Goal: Information Seeking & Learning: Find specific fact

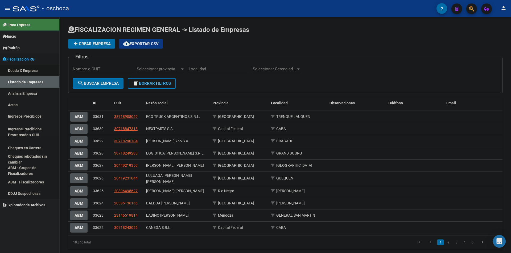
click at [36, 69] on link "Deuda X Empresa" at bounding box center [29, 70] width 59 height 11
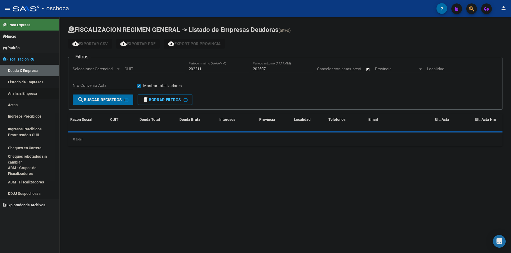
click at [33, 91] on link "Análisis Empresa" at bounding box center [29, 93] width 59 height 11
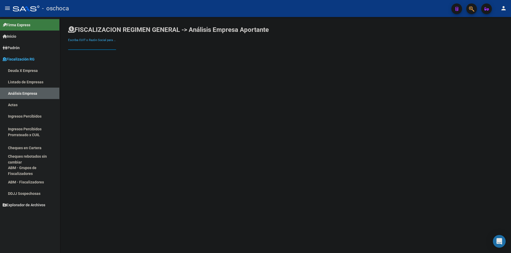
click at [105, 45] on input "Escriba CUIT o Razón Social para buscar" at bounding box center [92, 45] width 48 height 5
type input "ga.nat"
click at [108, 55] on span "GA.NAT. SA" at bounding box center [147, 56] width 151 height 13
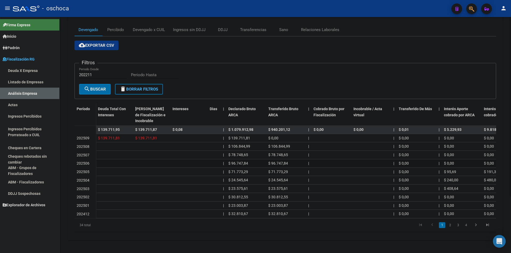
scroll to position [74, 0]
click at [34, 80] on link "Listado de Empresas" at bounding box center [29, 81] width 59 height 11
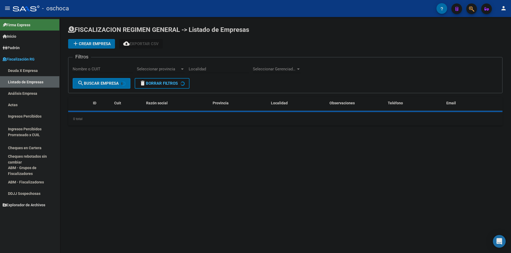
click at [37, 91] on link "Análisis Empresa" at bounding box center [29, 93] width 59 height 11
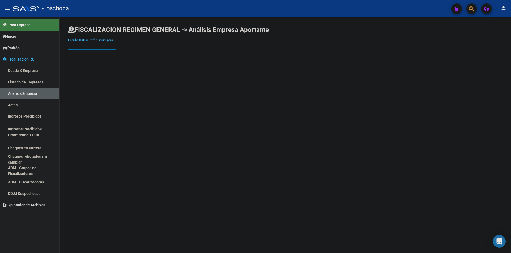
click at [86, 47] on input "Escriba CUIT o Razón Social para buscar" at bounding box center [92, 45] width 48 height 5
type input "CELLARA"
click at [126, 55] on span "CELLARA SERVICIOS S.A." at bounding box center [147, 56] width 151 height 13
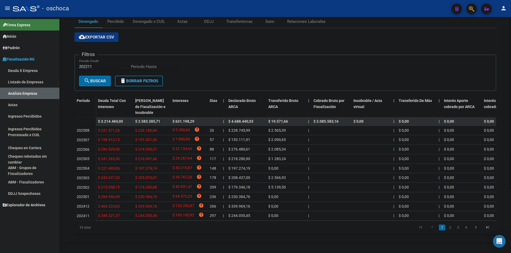
scroll to position [80, 0]
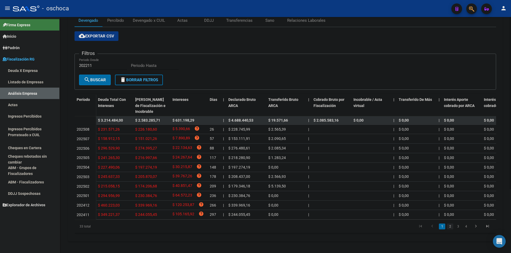
click at [449, 230] on link "2" at bounding box center [450, 227] width 6 height 6
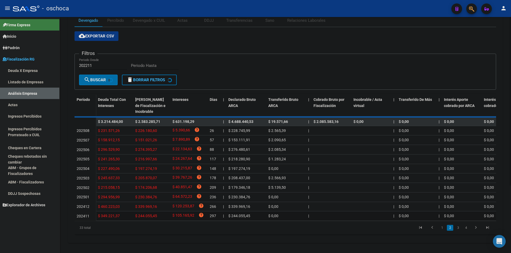
scroll to position [77, 0]
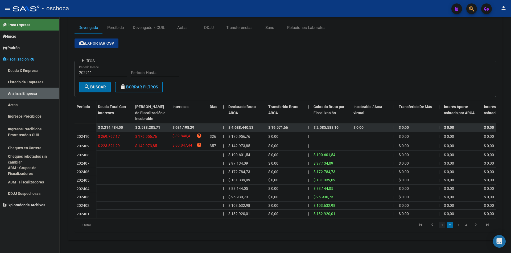
click at [443, 227] on link "1" at bounding box center [442, 226] width 6 height 6
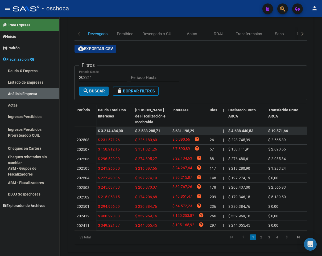
scroll to position [88, 0]
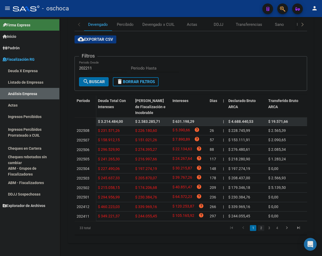
click at [261, 231] on link "2" at bounding box center [261, 228] width 6 height 6
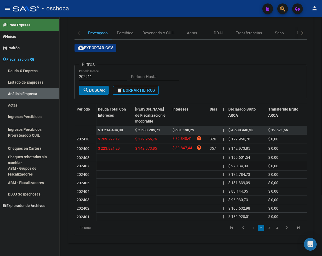
scroll to position [82, 0]
drag, startPoint x: 138, startPoint y: 145, endPoint x: 158, endPoint y: 145, distance: 20.2
click at [158, 145] on div "$ 142.973,85" at bounding box center [151, 148] width 33 height 6
copy span "142.973,85"
drag, startPoint x: 157, startPoint y: 134, endPoint x: 139, endPoint y: 136, distance: 17.9
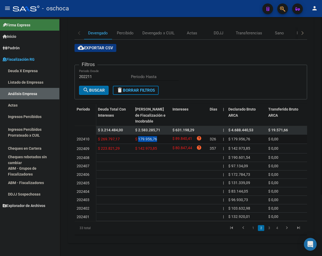
click at [139, 136] on div "$ 179.956,76" at bounding box center [151, 139] width 33 height 6
copy span "179.956,76"
click at [255, 228] on link "1" at bounding box center [253, 228] width 6 height 6
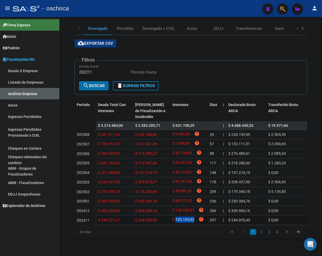
drag, startPoint x: 193, startPoint y: 220, endPoint x: 175, endPoint y: 221, distance: 17.6
click at [175, 221] on span "$ 105.165,92" at bounding box center [183, 219] width 22 height 7
copy span "105.165,92"
drag, startPoint x: 193, startPoint y: 212, endPoint x: 176, endPoint y: 214, distance: 16.5
click at [176, 214] on span "$ 120.253,87" at bounding box center [183, 210] width 22 height 7
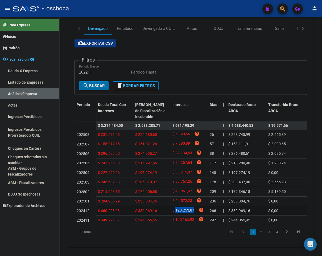
copy span "120.253,87"
drag, startPoint x: 137, startPoint y: 203, endPoint x: 159, endPoint y: 204, distance: 21.6
click at [159, 204] on div "$ 230.384,76" at bounding box center [151, 201] width 33 height 6
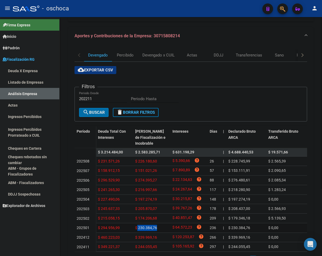
copy span "230.384,76"
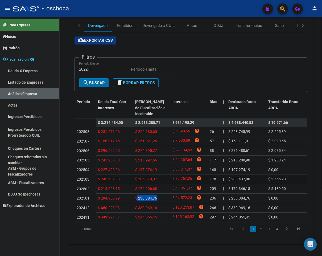
scroll to position [93, 0]
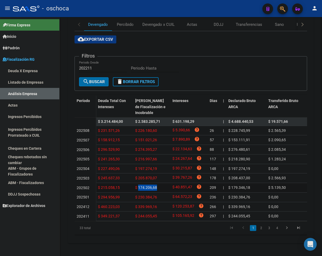
drag, startPoint x: 157, startPoint y: 182, endPoint x: 139, endPoint y: 182, distance: 18.4
click at [139, 184] on div "$ 174.206,68" at bounding box center [151, 187] width 33 height 6
copy span "174.206,68"
drag, startPoint x: 157, startPoint y: 173, endPoint x: 136, endPoint y: 175, distance: 20.6
click at [136, 175] on div "$ 205.870,07" at bounding box center [151, 178] width 33 height 6
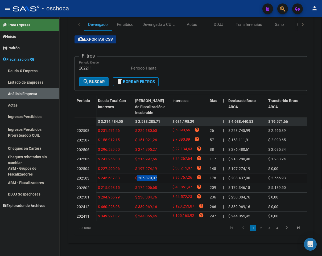
copy span "205.870,07"
drag, startPoint x: 156, startPoint y: 162, endPoint x: 139, endPoint y: 162, distance: 17.6
click at [139, 166] on span "$ 197.274,19" at bounding box center [146, 168] width 22 height 4
copy span "197.274,19"
click at [154, 157] on span "$ 216.997,66" at bounding box center [146, 159] width 22 height 4
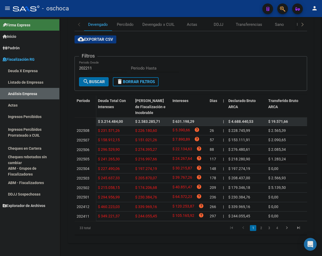
click at [157, 156] on div "$ 216.997,66" at bounding box center [151, 159] width 33 height 6
drag, startPoint x: 156, startPoint y: 153, endPoint x: 139, endPoint y: 155, distance: 17.2
click at [139, 157] on span "$ 216.997,66" at bounding box center [146, 159] width 22 height 4
copy span "216.997,66"
drag, startPoint x: 156, startPoint y: 143, endPoint x: 138, endPoint y: 143, distance: 17.8
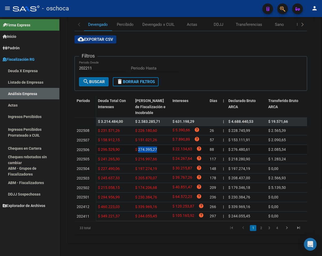
click at [138, 147] on span "$ 274.395,27" at bounding box center [146, 149] width 22 height 4
copy span "274.395,27"
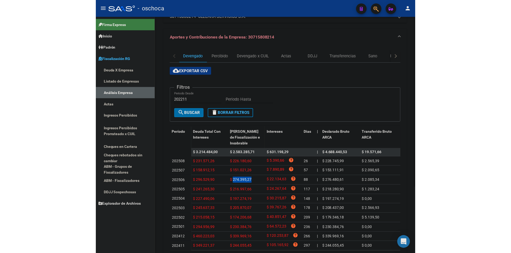
scroll to position [66, 0]
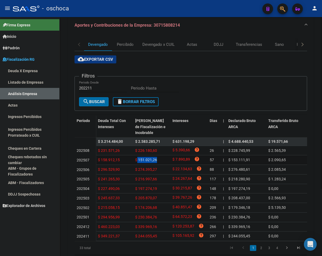
drag, startPoint x: 156, startPoint y: 160, endPoint x: 138, endPoint y: 160, distance: 18.4
click at [138, 160] on span "$ 151.021,26" at bounding box center [146, 159] width 22 height 4
drag, startPoint x: 158, startPoint y: 150, endPoint x: 137, endPoint y: 150, distance: 21.0
click at [137, 150] on div "$ 226.180,60" at bounding box center [151, 150] width 33 height 6
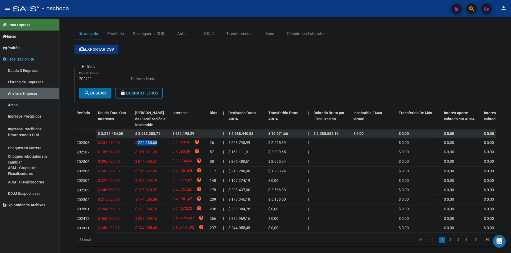
scroll to position [56, 0]
